Goal: Browse casually

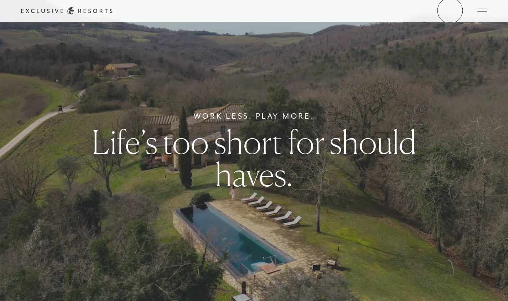
click at [0, 0] on link "Member Login" at bounding box center [0, 0] width 0 height 0
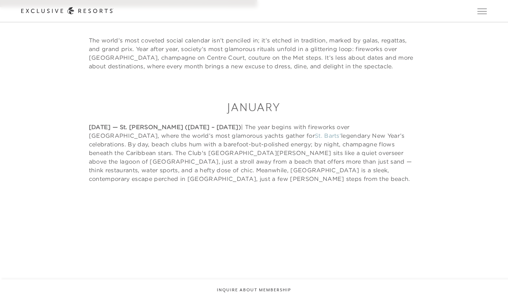
scroll to position [322, 0]
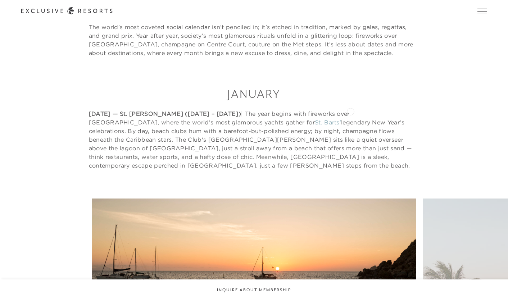
click at [350, 111] on p "[DATE] — St. Barts ([DATE] – [DATE]) | The year begins with fireworks over [GEO…" at bounding box center [254, 139] width 330 height 60
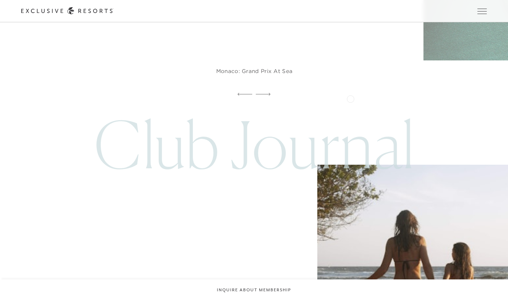
scroll to position [6840, 0]
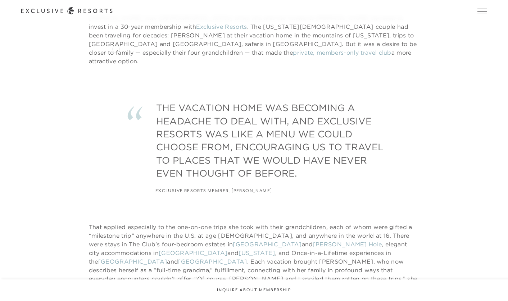
scroll to position [333, 0]
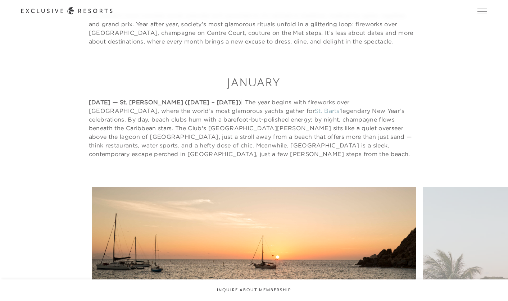
scroll to position [2493, 0]
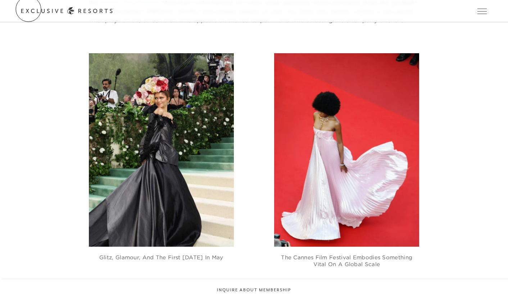
click at [0, 0] on icon at bounding box center [0, 0] width 0 height 0
